Goal: Use online tool/utility: Utilize a website feature to perform a specific function

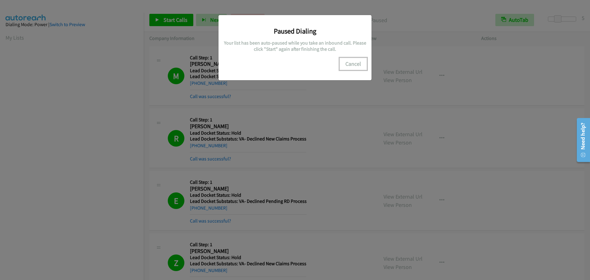
scroll to position [65, 0]
click at [347, 61] on button "Cancel" at bounding box center [352, 64] width 27 height 12
click at [348, 62] on button "Cancel" at bounding box center [352, 64] width 27 height 12
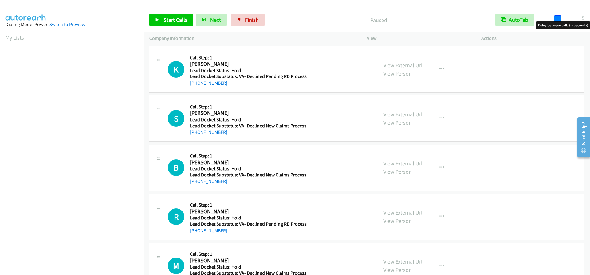
drag, startPoint x: 547, startPoint y: 17, endPoint x: 556, endPoint y: 16, distance: 8.6
click at [556, 16] on span at bounding box center [557, 18] width 7 height 7
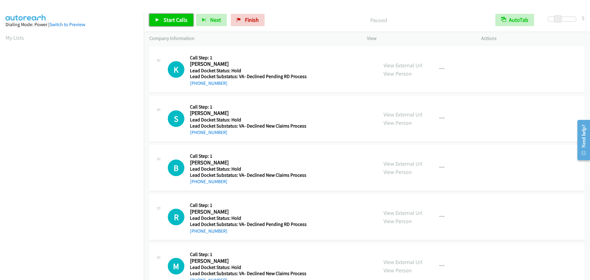
click at [162, 21] on link "Start Calls" at bounding box center [171, 20] width 44 height 12
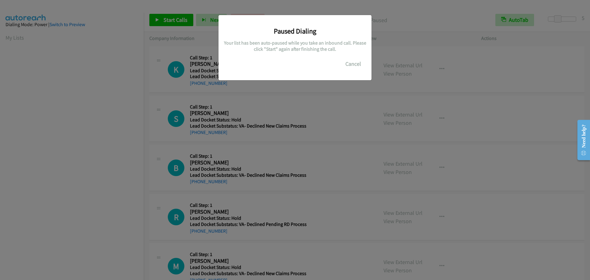
scroll to position [65, 0]
click at [350, 67] on button "Cancel" at bounding box center [352, 64] width 27 height 12
click at [350, 65] on button "Cancel" at bounding box center [352, 64] width 27 height 12
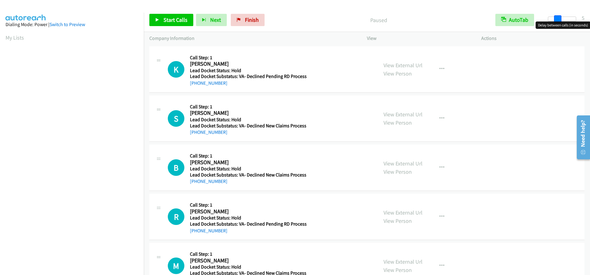
drag, startPoint x: 548, startPoint y: 22, endPoint x: 557, endPoint y: 20, distance: 9.2
click at [557, 20] on span at bounding box center [557, 18] width 7 height 7
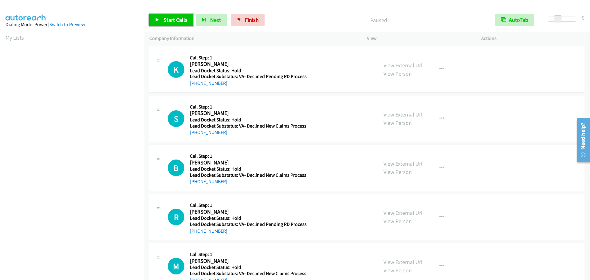
click at [175, 20] on span "Start Calls" at bounding box center [175, 19] width 24 height 7
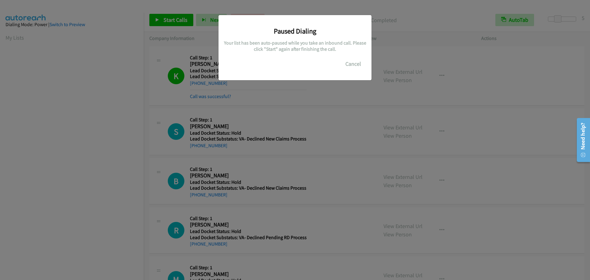
scroll to position [65, 0]
click at [351, 63] on button "Cancel" at bounding box center [352, 64] width 27 height 12
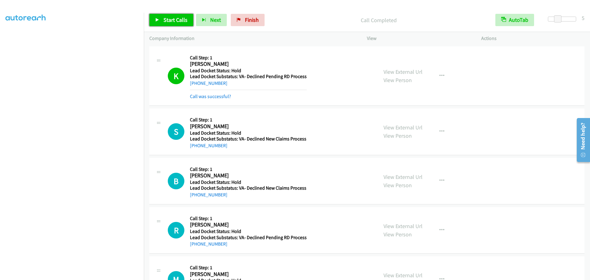
click at [174, 21] on span "Start Calls" at bounding box center [175, 19] width 24 height 7
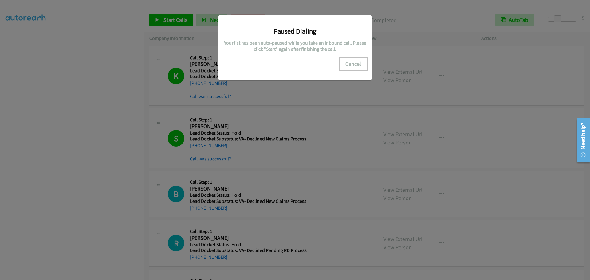
click at [355, 67] on button "Cancel" at bounding box center [352, 64] width 27 height 12
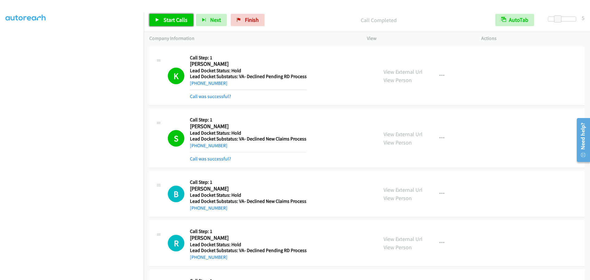
click at [178, 24] on link "Start Calls" at bounding box center [171, 20] width 44 height 12
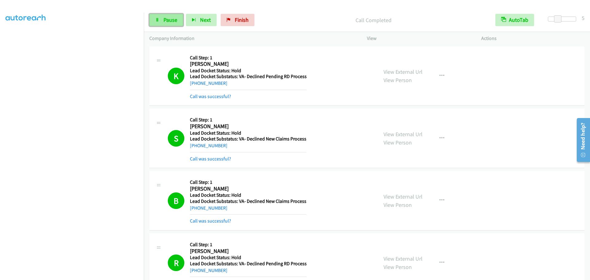
click at [166, 22] on span "Pause" at bounding box center [170, 19] width 14 height 7
click at [166, 22] on span "Start Calls" at bounding box center [175, 19] width 24 height 7
click at [166, 18] on span "Pause" at bounding box center [170, 19] width 14 height 7
click at [170, 22] on span "Start Calls" at bounding box center [175, 19] width 24 height 7
click at [166, 21] on span "Pause" at bounding box center [170, 19] width 14 height 7
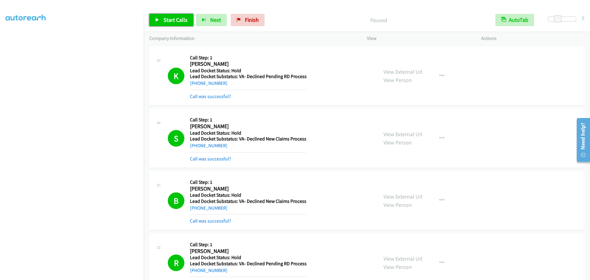
click at [166, 21] on span "Start Calls" at bounding box center [175, 19] width 24 height 7
